Goal: Book appointment/travel/reservation

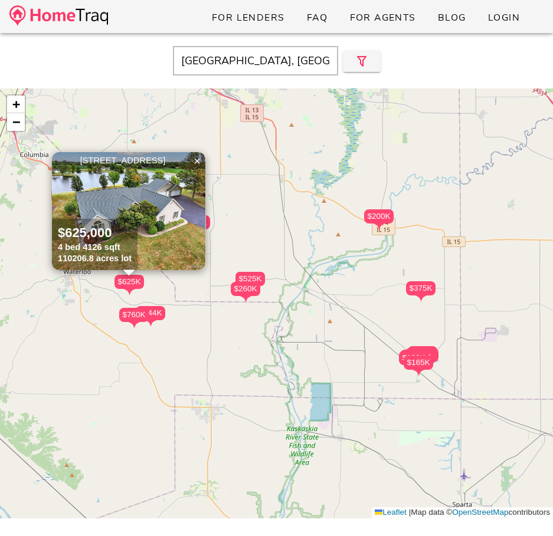
click at [170, 218] on img at bounding box center [128, 211] width 153 height 118
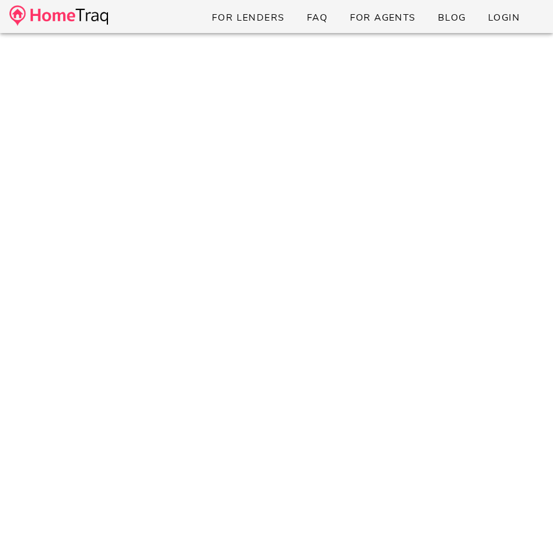
scroll to position [861, 0]
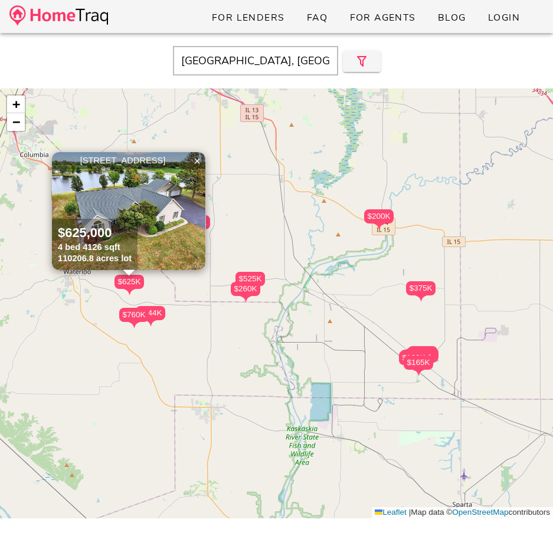
click at [184, 188] on img at bounding box center [128, 211] width 153 height 118
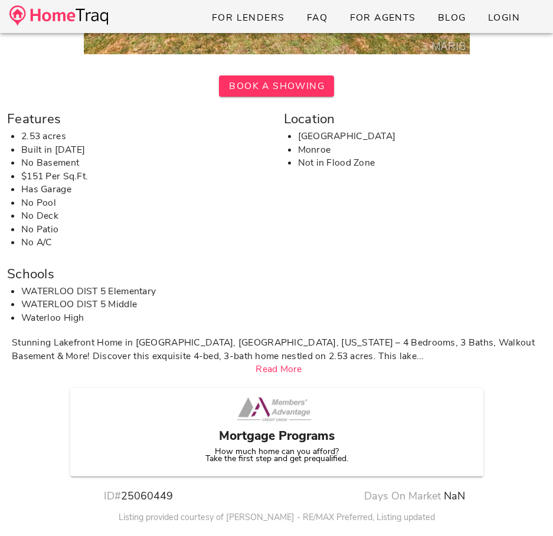
scroll to position [352, 0]
